Goal: Check status: Check status

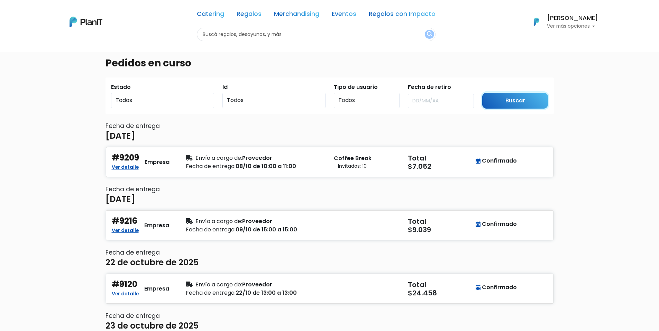
click at [495, 100] on input "Buscar" at bounding box center [515, 101] width 66 height 16
click at [575, 24] on p "Ver más opciones" at bounding box center [572, 26] width 51 height 5
click at [575, 54] on link "En Curso" at bounding box center [568, 55] width 62 height 14
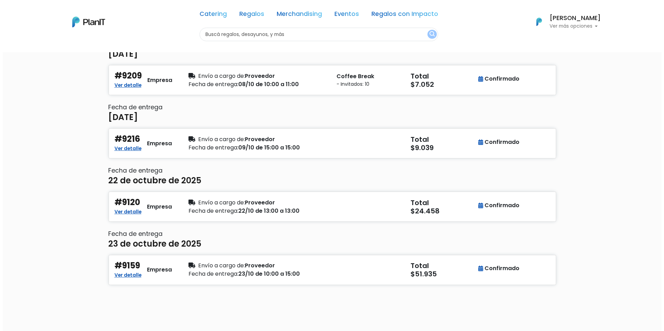
scroll to position [104, 0]
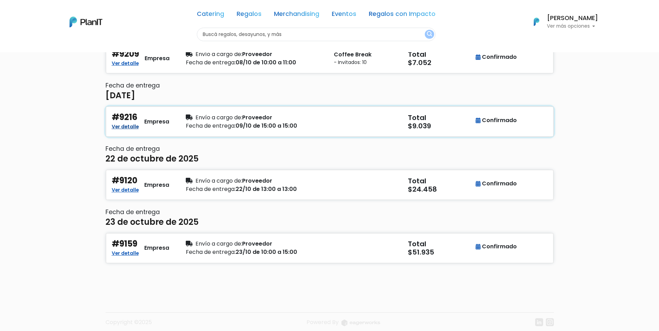
click at [135, 122] on link "Ver detalle" at bounding box center [125, 126] width 27 height 8
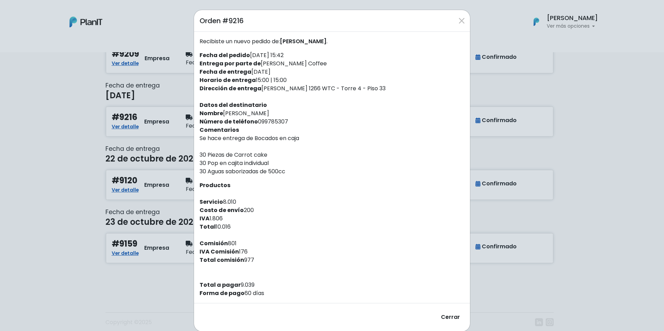
click at [267, 120] on div "Recibiste un nuevo pedido de: [PERSON_NAME] . Fecha del pedido [DATE] 15:42 Ent…" at bounding box center [332, 167] width 276 height 271
copy div "099785307"
click at [223, 155] on p "Se hace entrega de Bocados en caja 30 Piezas de Carrot cake 30 Pop en cajita in…" at bounding box center [332, 155] width 265 height 42
drag, startPoint x: 198, startPoint y: 153, endPoint x: 293, endPoint y: 171, distance: 96.8
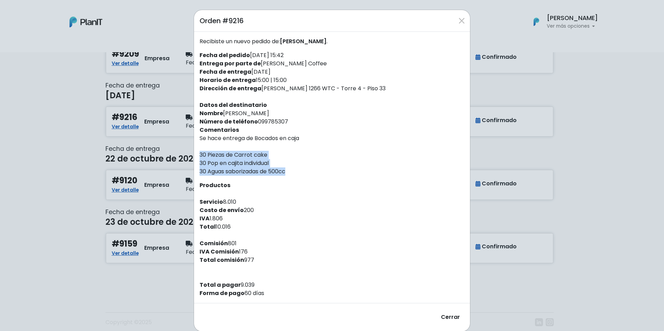
click at [293, 171] on p "Se hace entrega de Bocados en caja 30 Piezas de Carrot cake 30 Pop en cajita in…" at bounding box center [332, 155] width 265 height 42
copy p "30 Piezas de Carrot cake 30 Pop en cajita individual 30 Aguas saborizadas de 50…"
click at [370, 108] on div "Recibiste un nuevo pedido de: [PERSON_NAME] . Fecha del pedido [DATE] 15:42 Ent…" at bounding box center [332, 167] width 276 height 271
